Goal: Transaction & Acquisition: Book appointment/travel/reservation

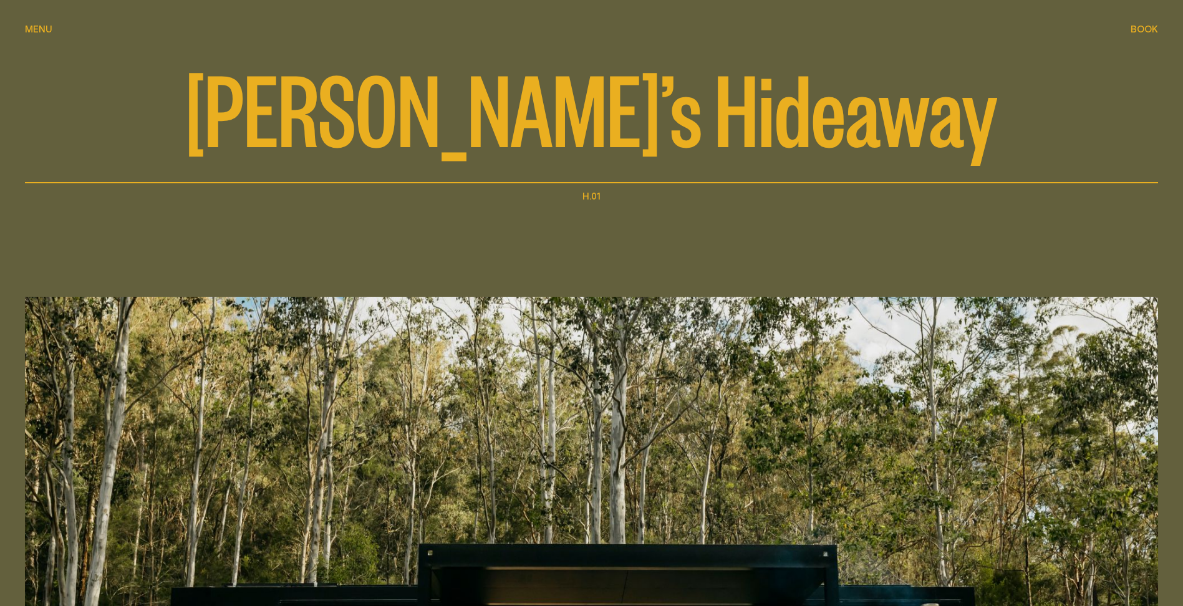
scroll to position [125, 0]
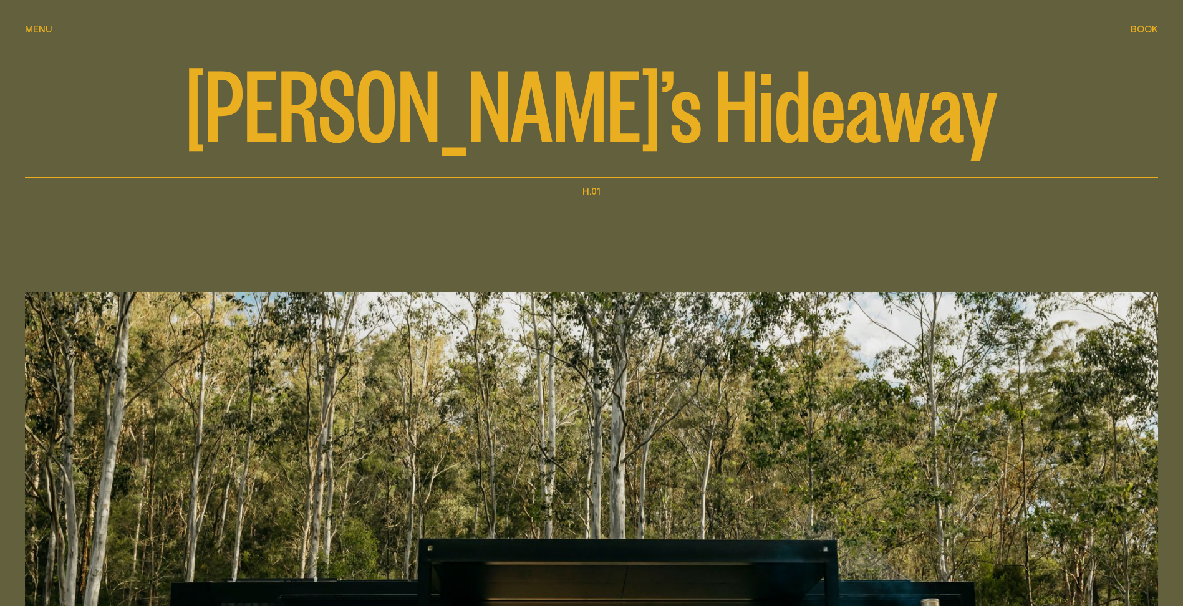
click at [1151, 24] on div "Book Book" at bounding box center [1144, 28] width 27 height 9
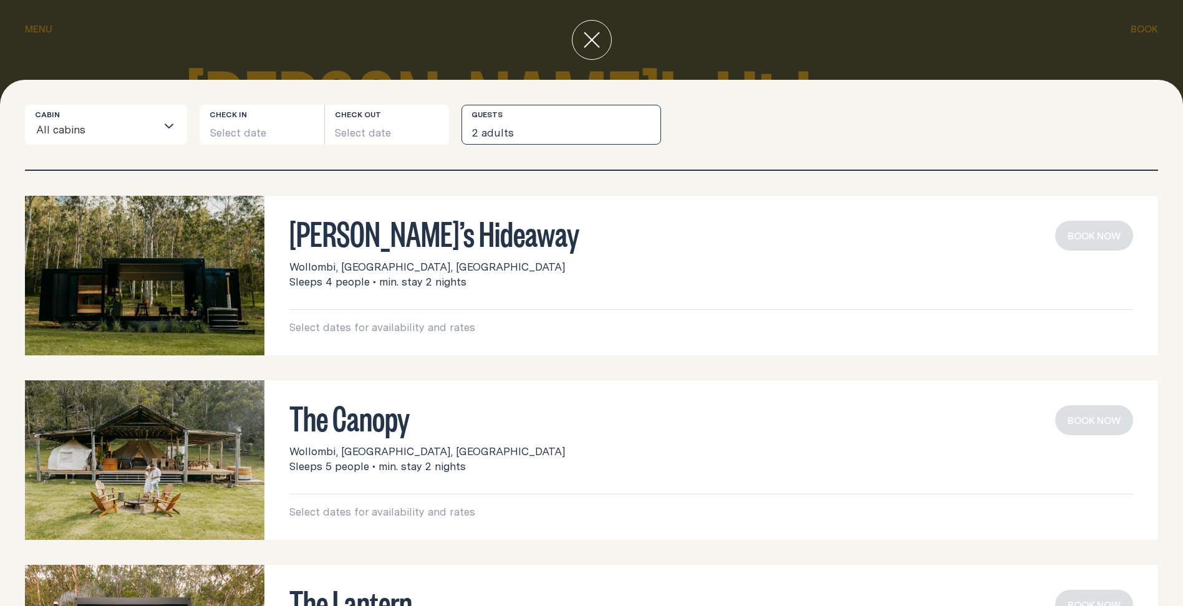
click at [562, 128] on button "2 adults" at bounding box center [561, 125] width 200 height 40
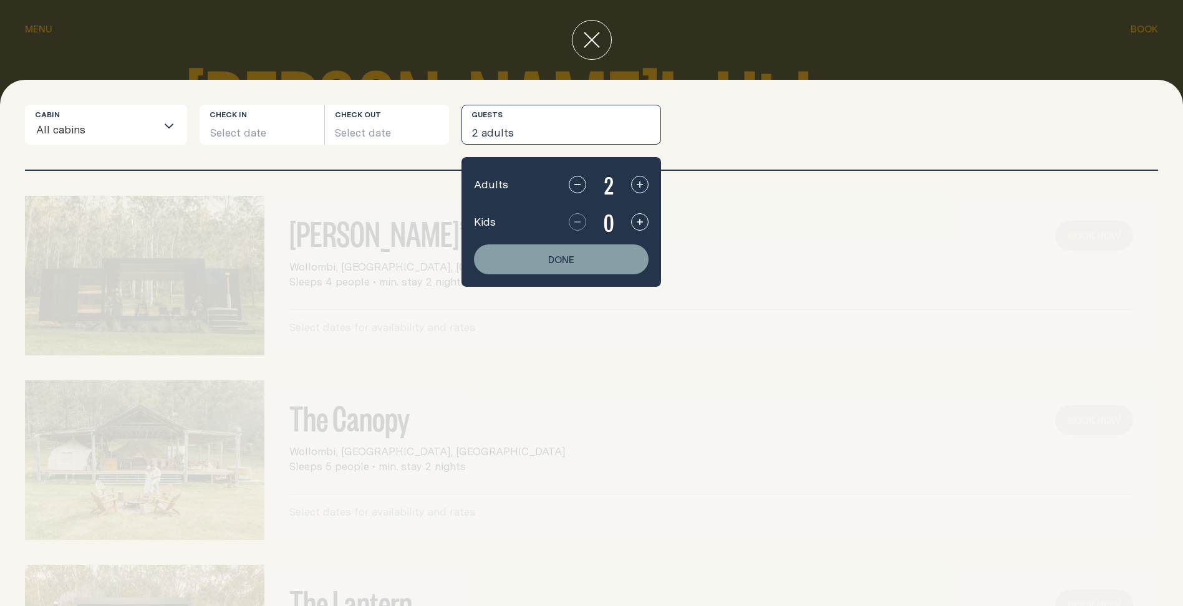
click at [637, 223] on icon "button" at bounding box center [640, 222] width 10 height 10
click at [623, 253] on button "Done" at bounding box center [561, 259] width 175 height 30
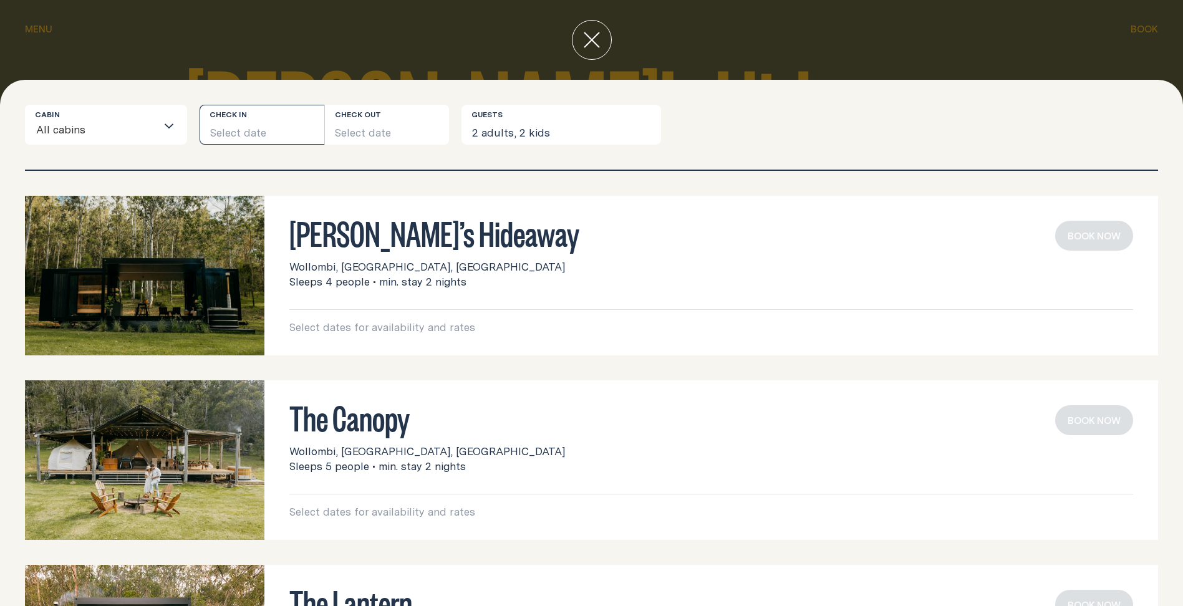
click at [261, 131] on button "Select date" at bounding box center [262, 125] width 125 height 40
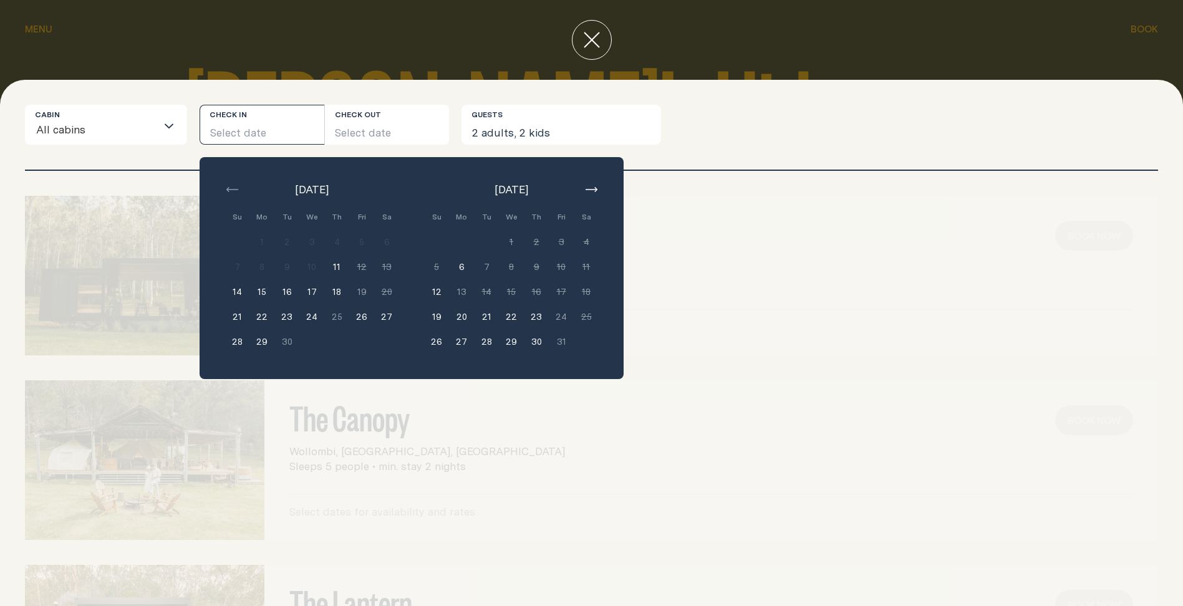
click at [364, 317] on button "26" at bounding box center [361, 316] width 25 height 25
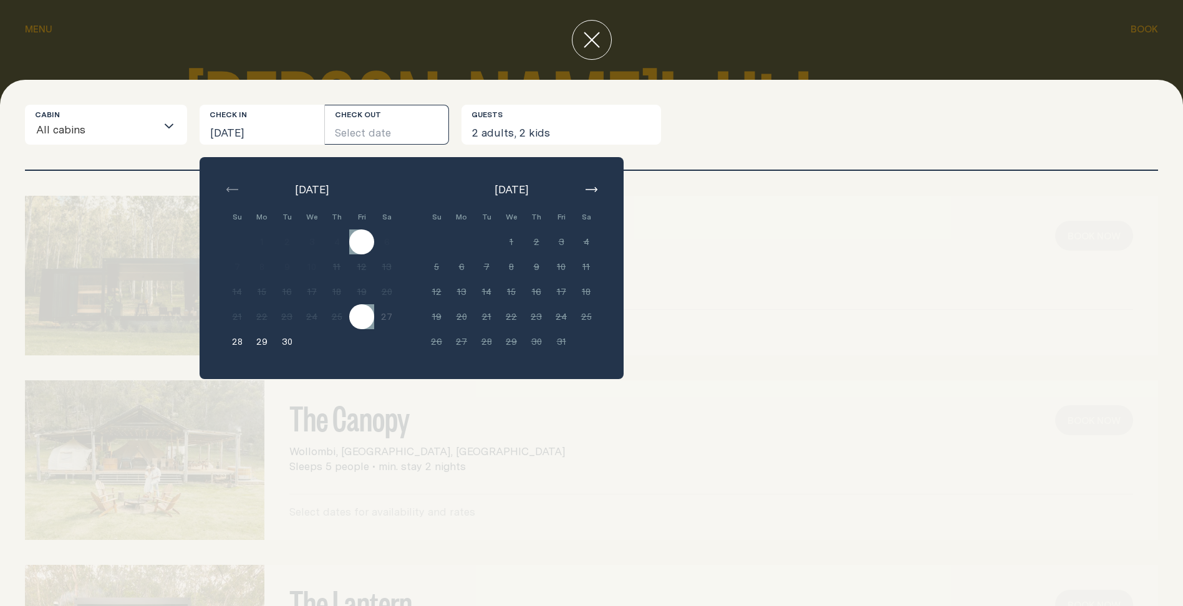
click at [413, 122] on button "Select date" at bounding box center [387, 125] width 125 height 40
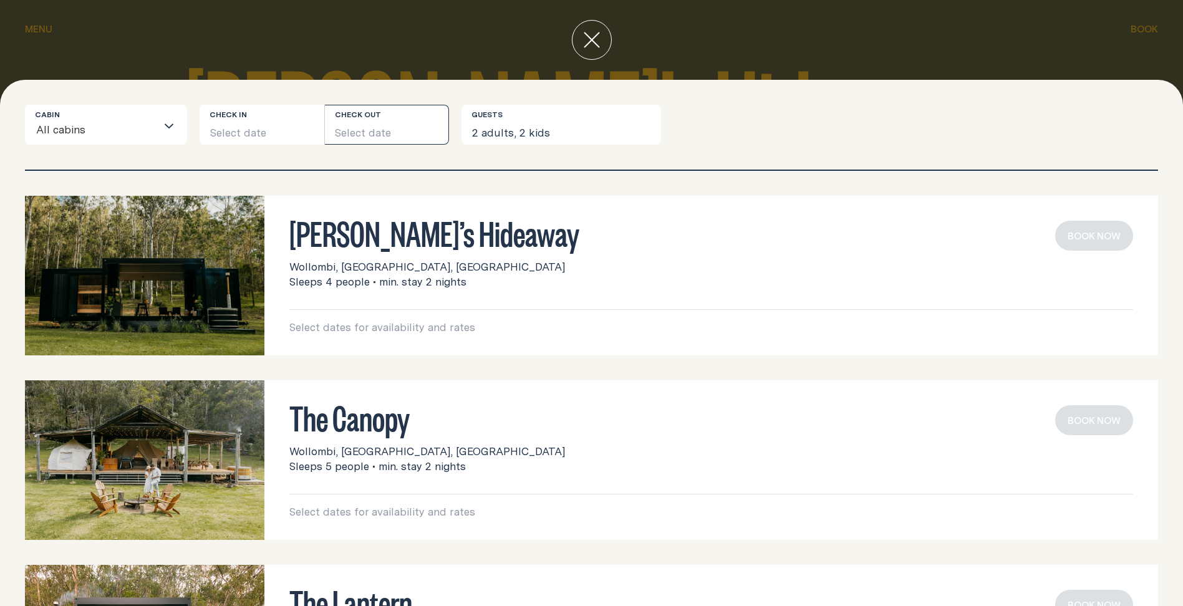
click at [394, 132] on button "Select date" at bounding box center [387, 125] width 125 height 40
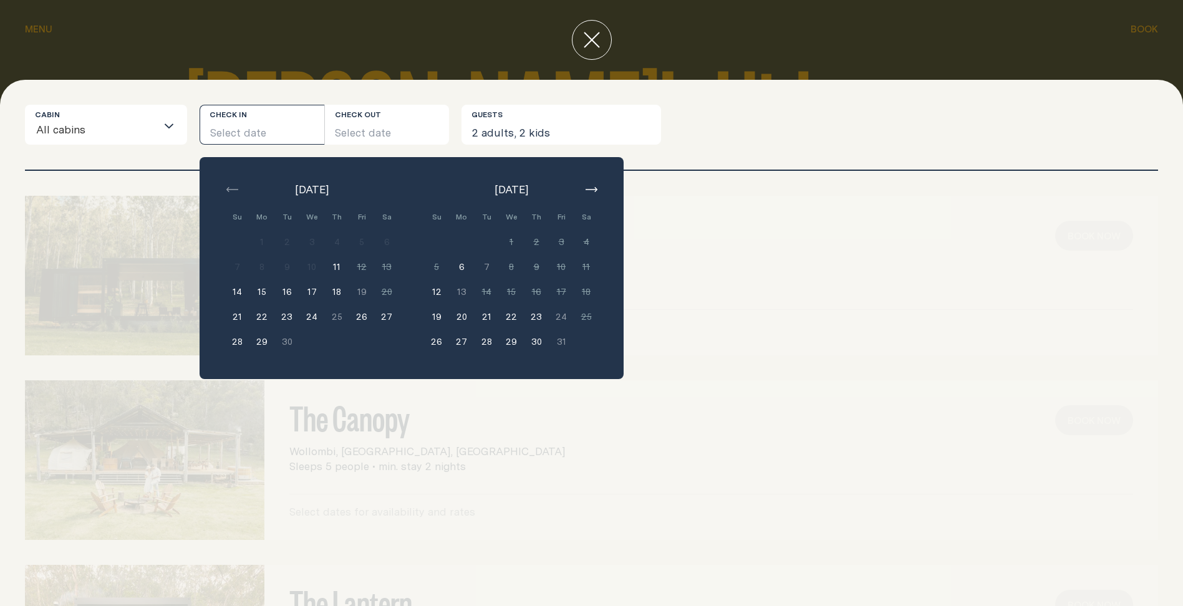
click at [241, 344] on button "28" at bounding box center [237, 341] width 25 height 25
click at [271, 129] on button "[DATE]" at bounding box center [262, 125] width 125 height 40
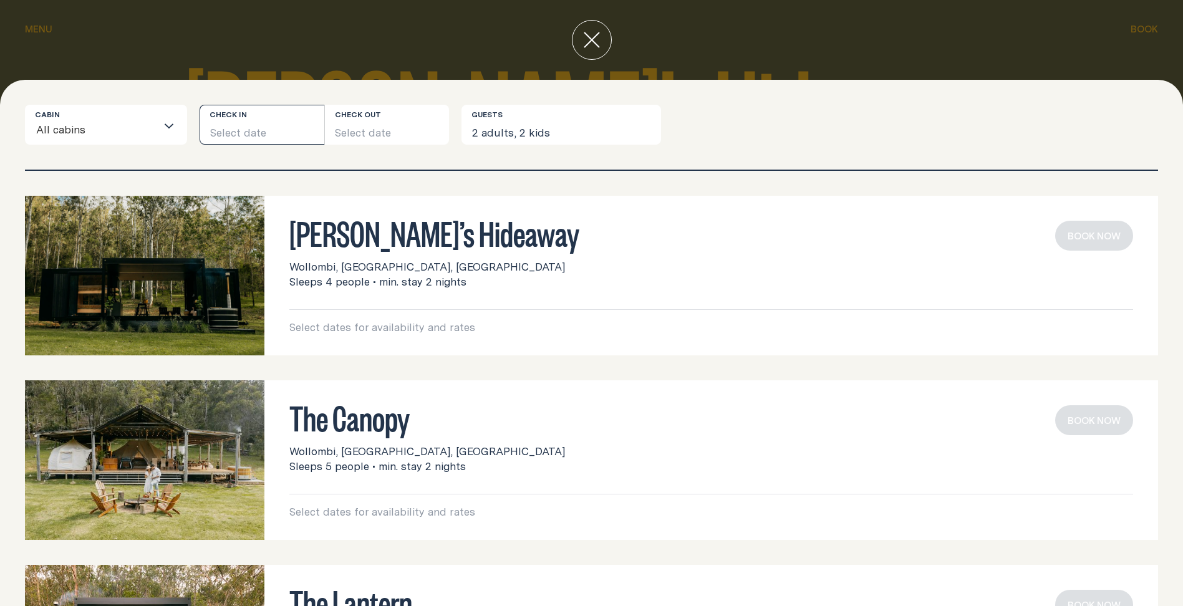
click at [266, 127] on button "Select date" at bounding box center [262, 125] width 125 height 40
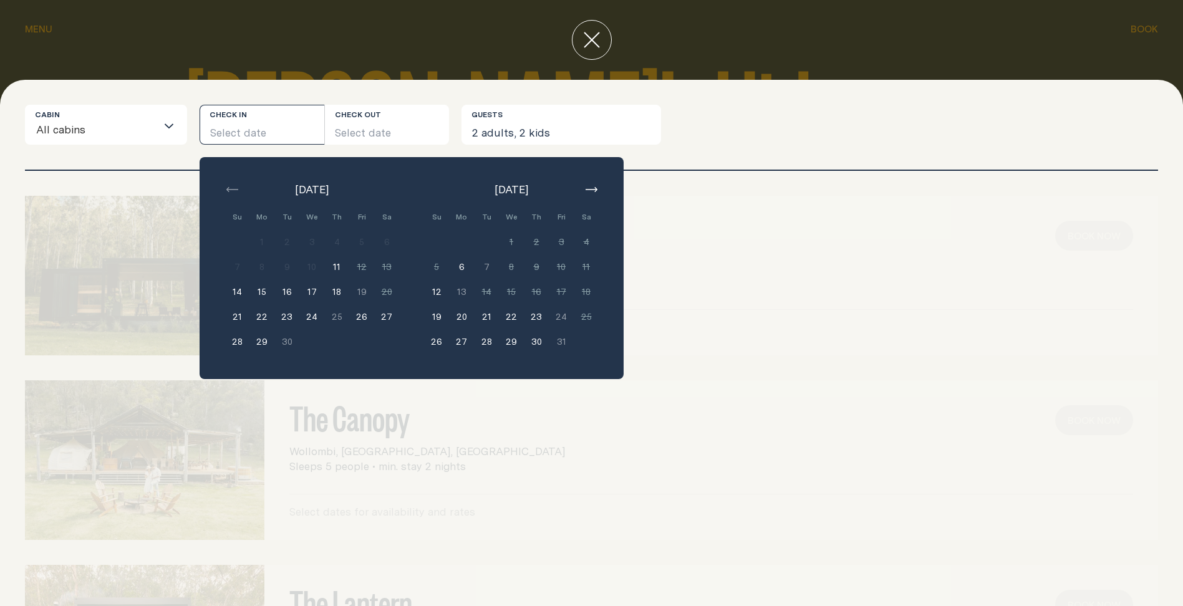
click at [362, 316] on button "26" at bounding box center [361, 316] width 25 height 25
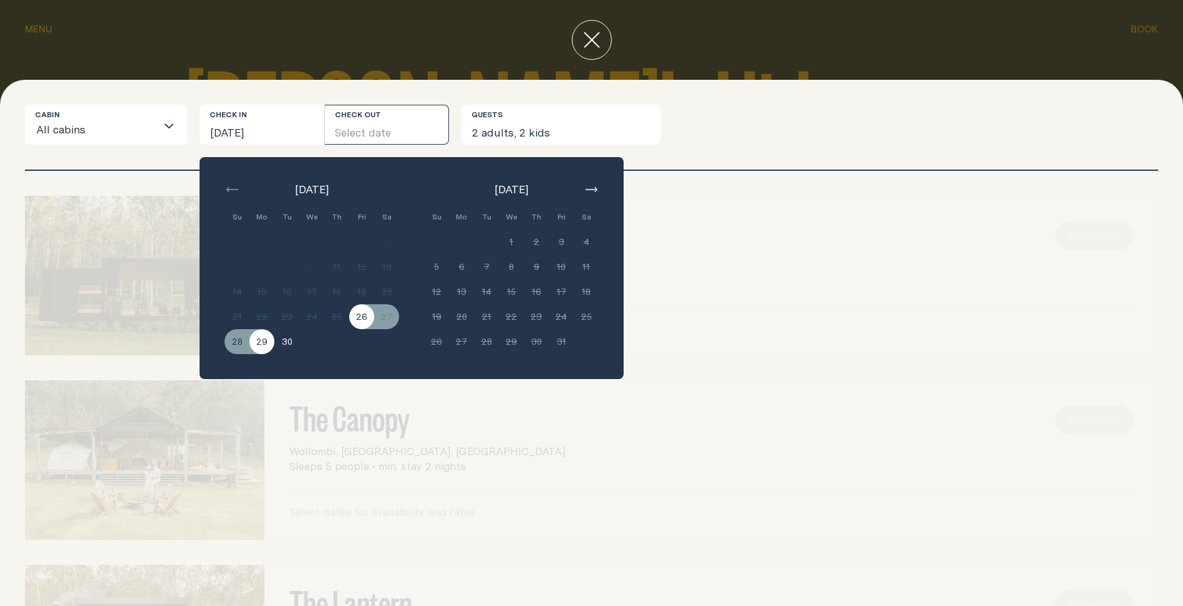
click at [252, 347] on button "29" at bounding box center [261, 341] width 25 height 25
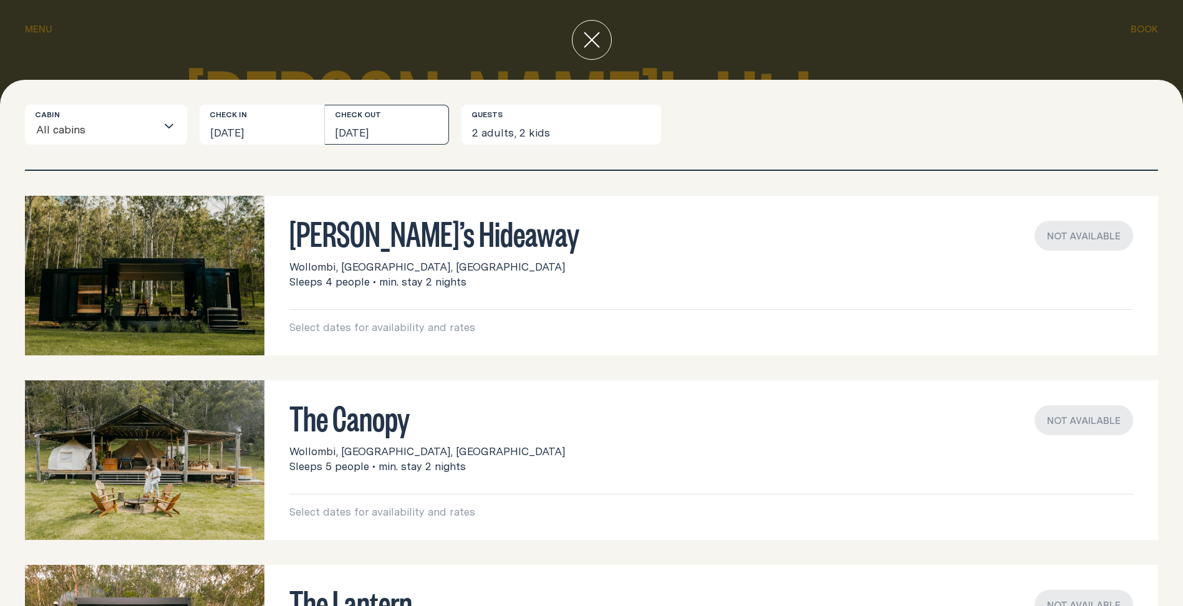
click at [386, 119] on button "[DATE]" at bounding box center [387, 125] width 125 height 40
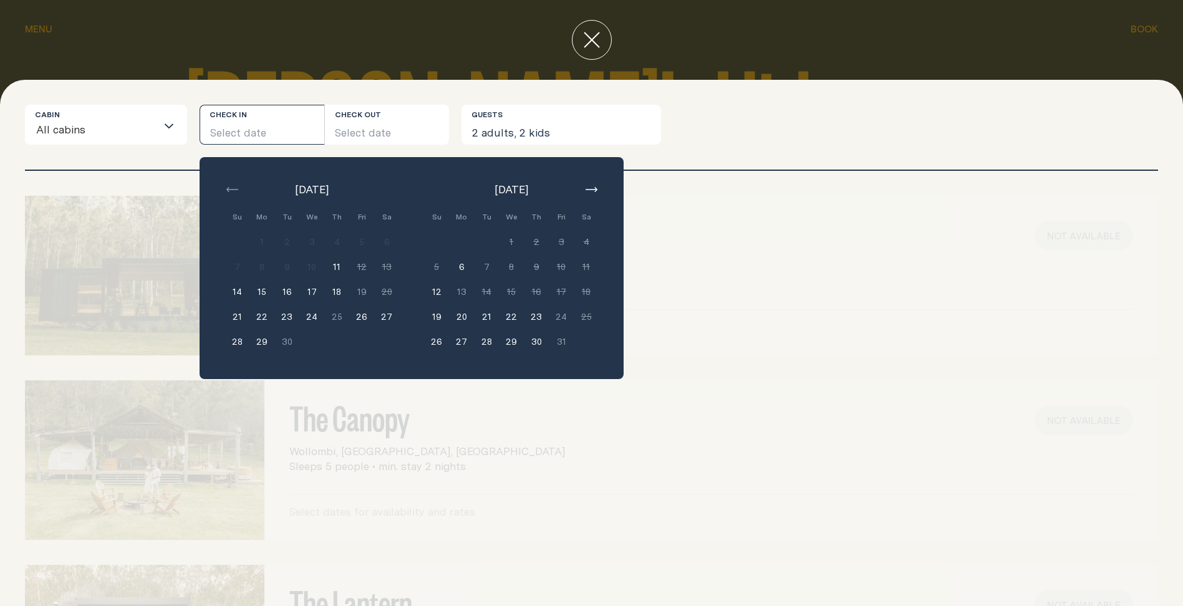
click at [238, 341] on button "28" at bounding box center [237, 341] width 25 height 25
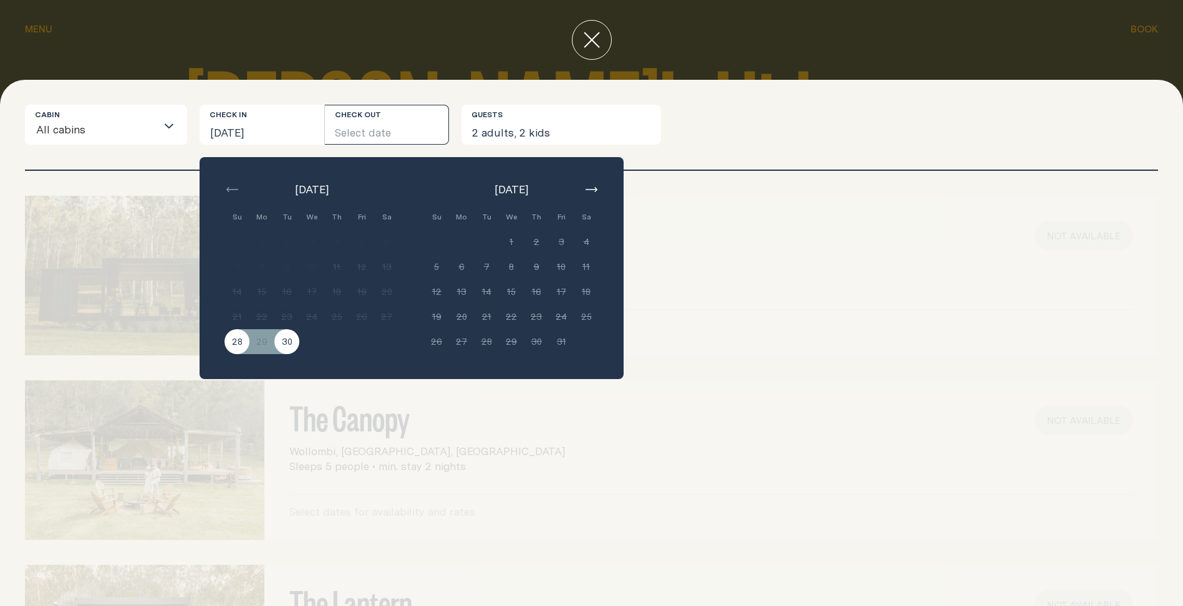
click at [297, 342] on button "30" at bounding box center [286, 341] width 25 height 25
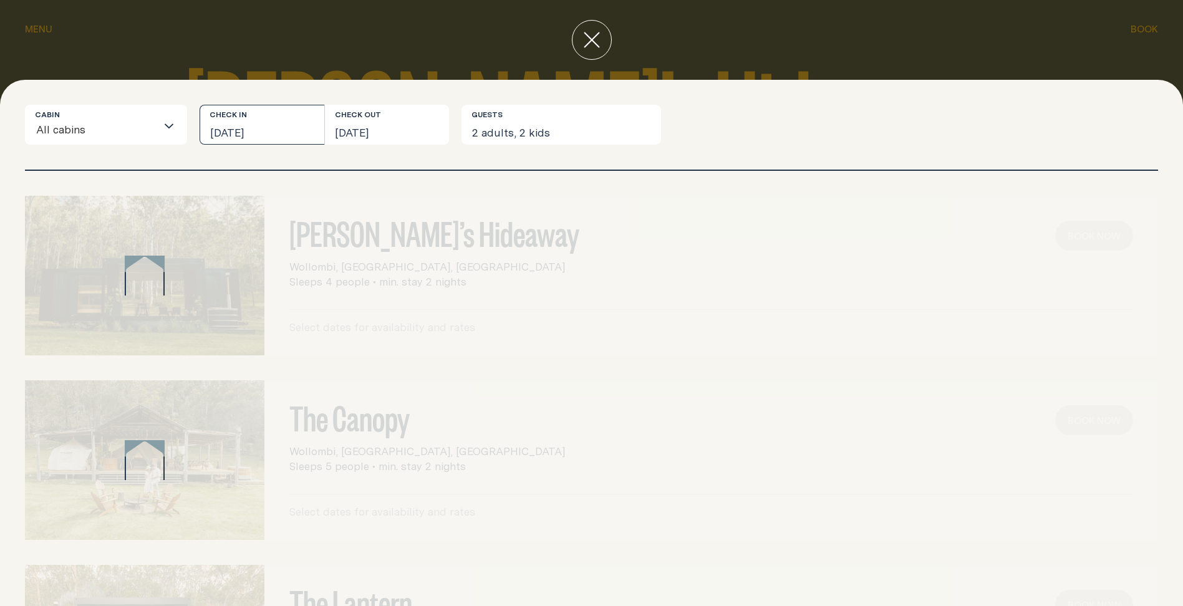
click at [270, 132] on button "[DATE]" at bounding box center [262, 125] width 125 height 40
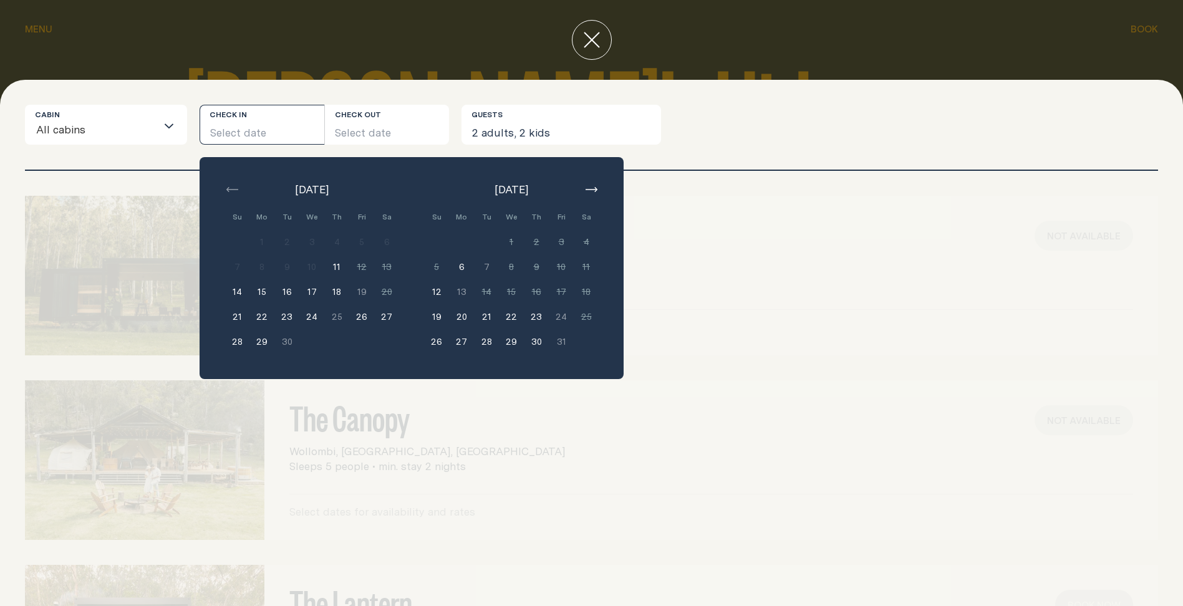
click at [365, 322] on button "26" at bounding box center [361, 316] width 25 height 25
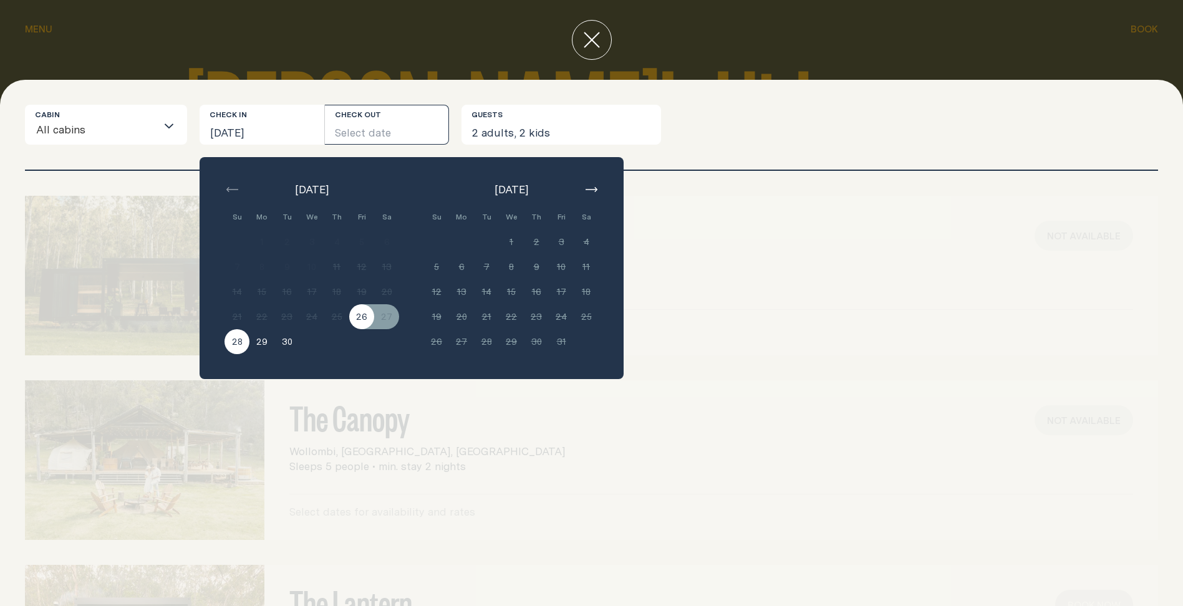
click at [230, 347] on button "28" at bounding box center [237, 341] width 25 height 25
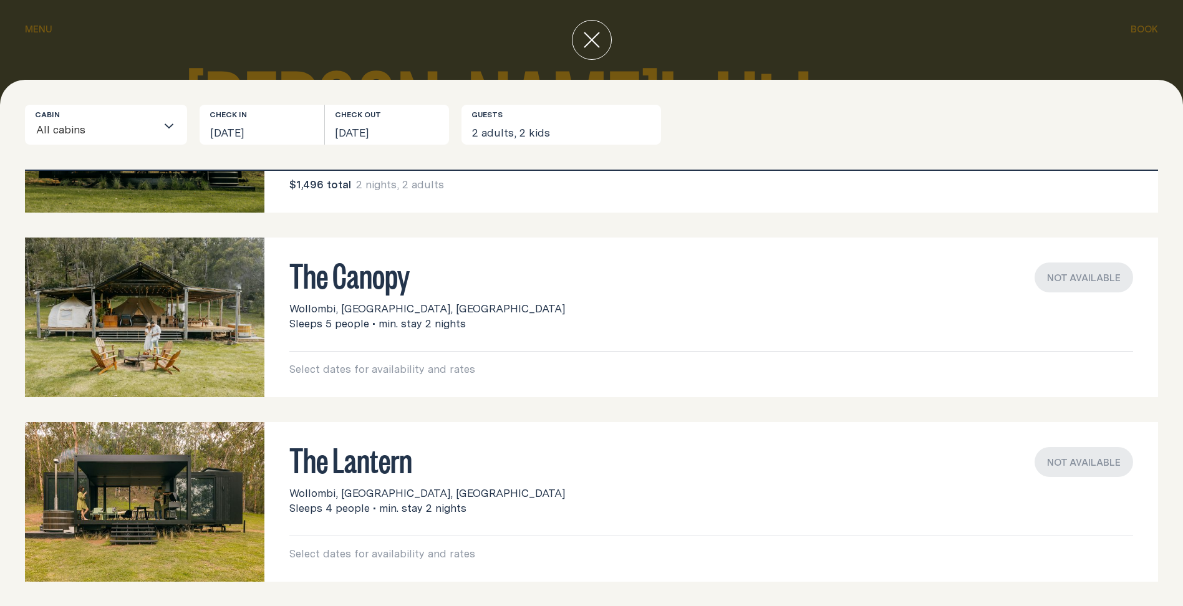
scroll to position [143, 0]
click at [203, 512] on img at bounding box center [144, 502] width 239 height 160
click at [387, 456] on h3 "The Lantern" at bounding box center [711, 459] width 844 height 24
